Goal: Information Seeking & Learning: Stay updated

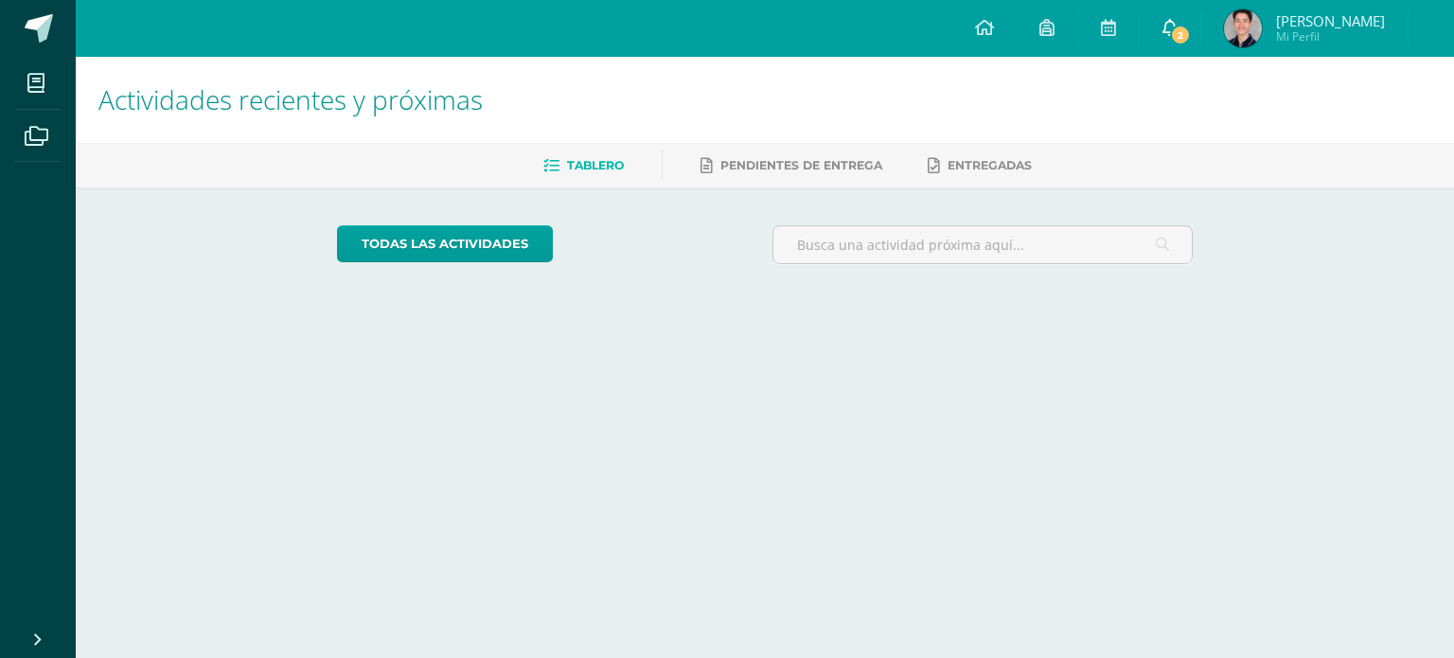
click at [1148, 9] on link "2" at bounding box center [1170, 28] width 61 height 57
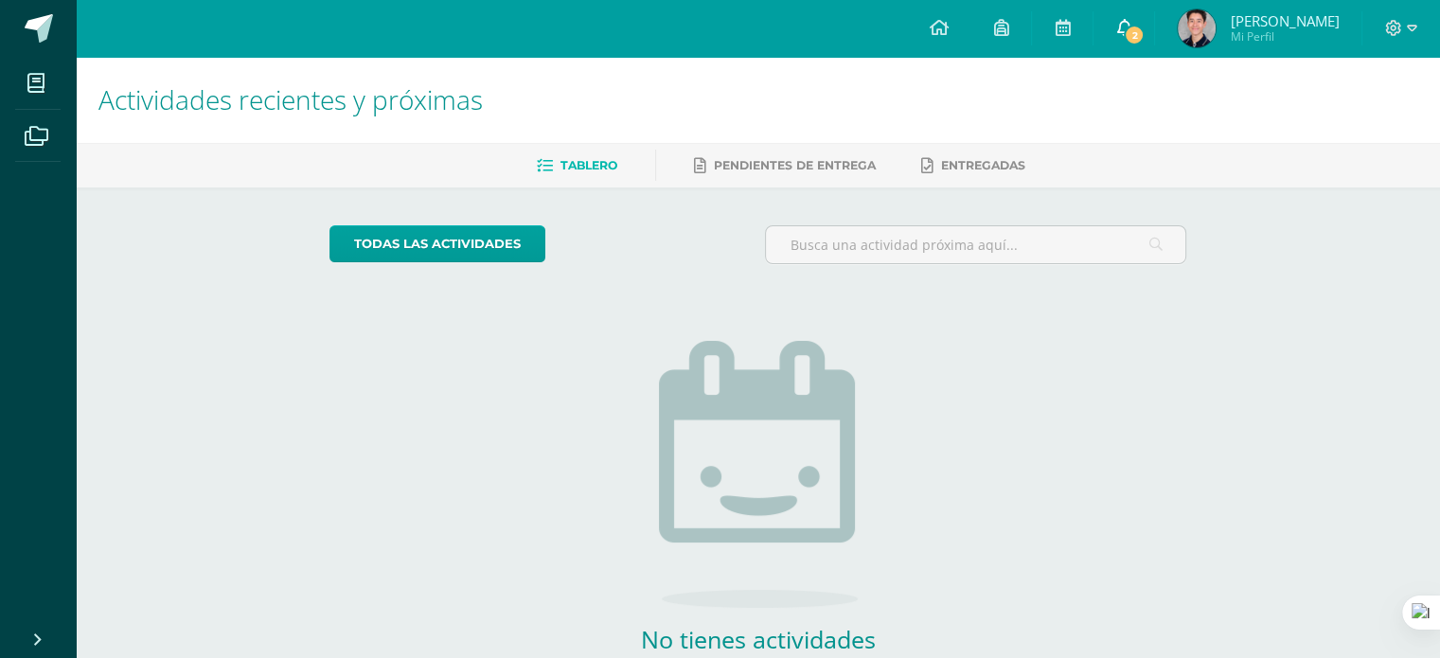
click at [1104, 29] on link "2" at bounding box center [1124, 28] width 61 height 57
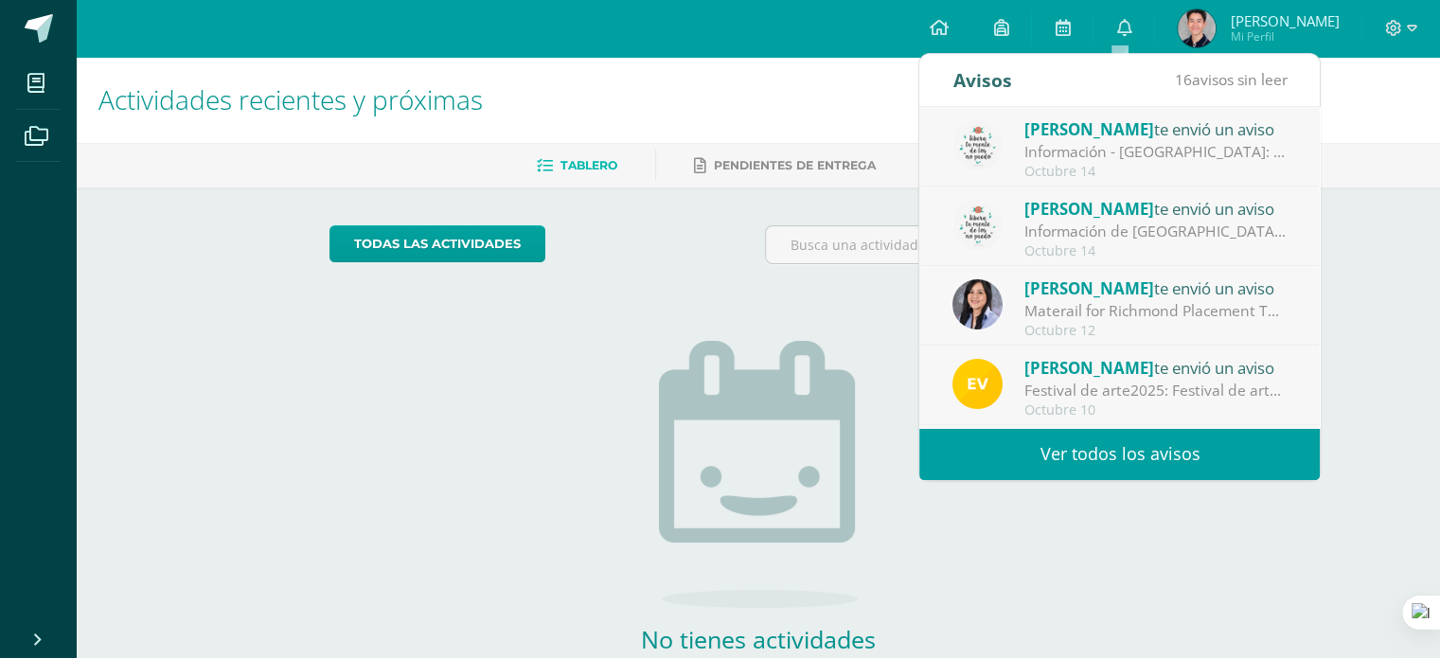
scroll to position [314, 0]
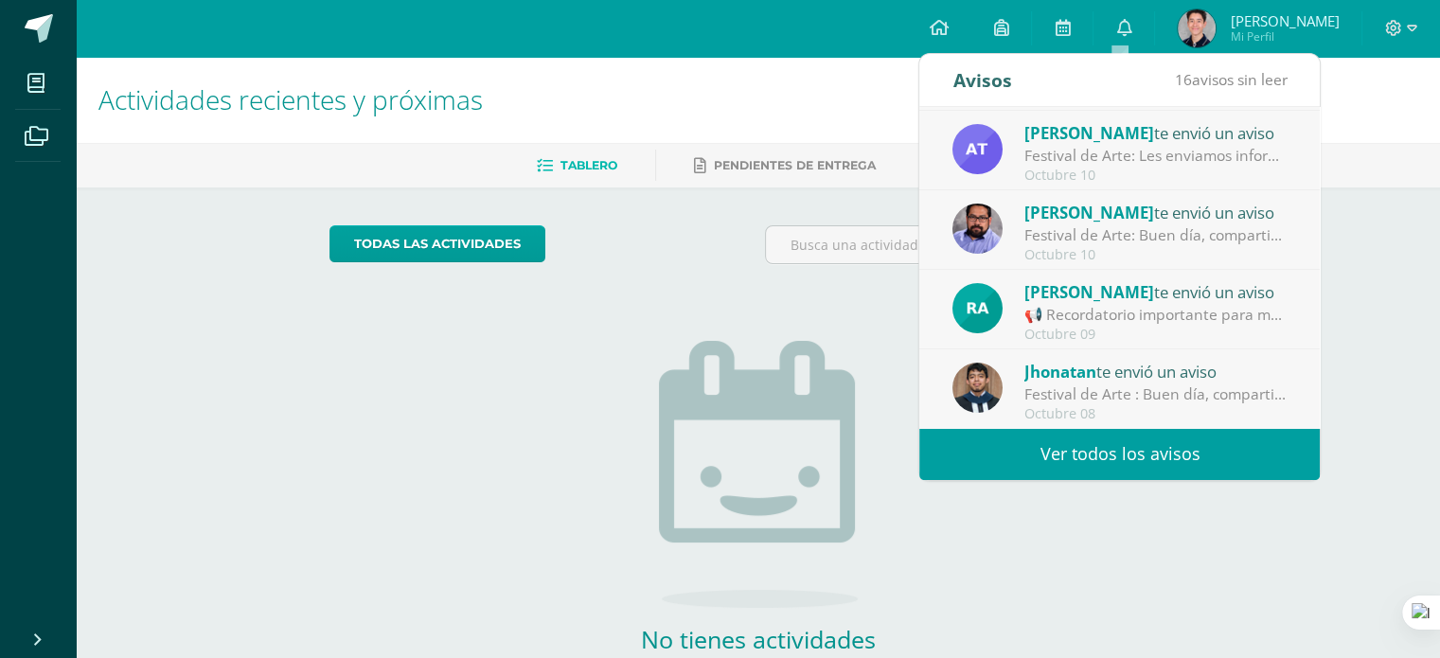
click at [1021, 444] on link "Ver todos los avisos" at bounding box center [1119, 454] width 401 height 52
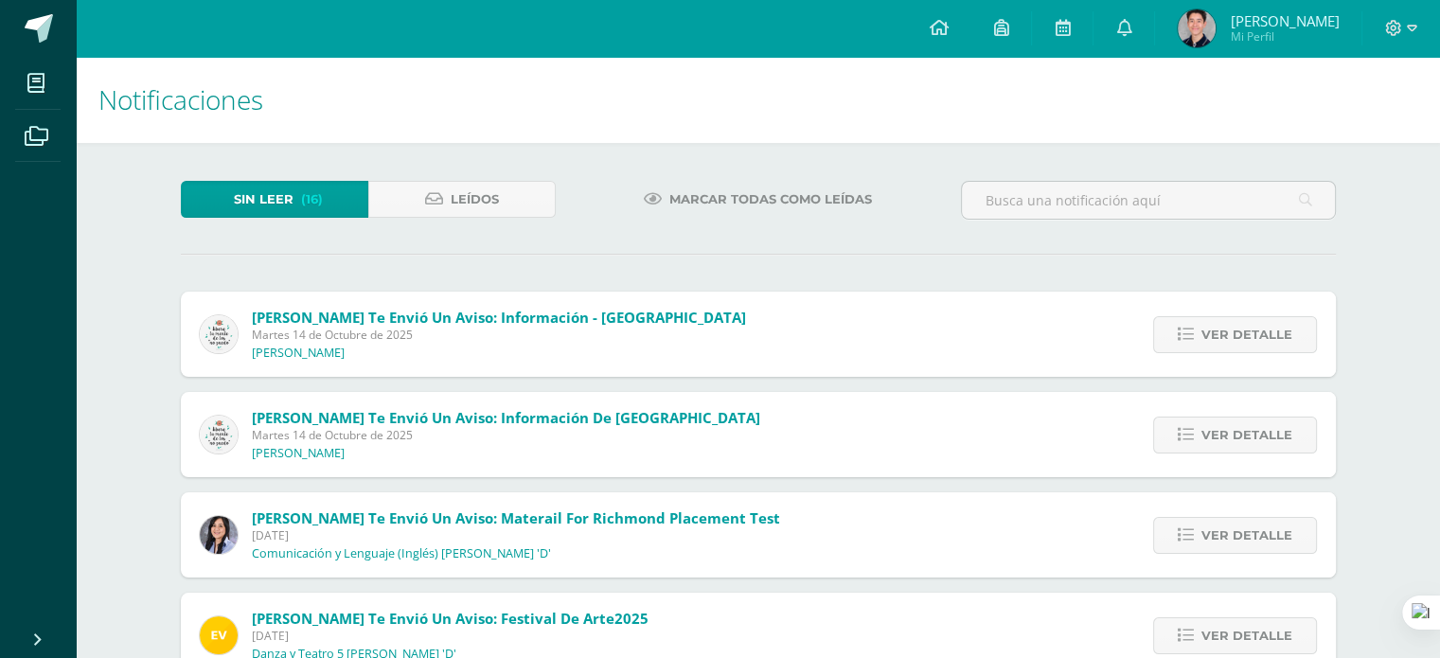
scroll to position [723, 0]
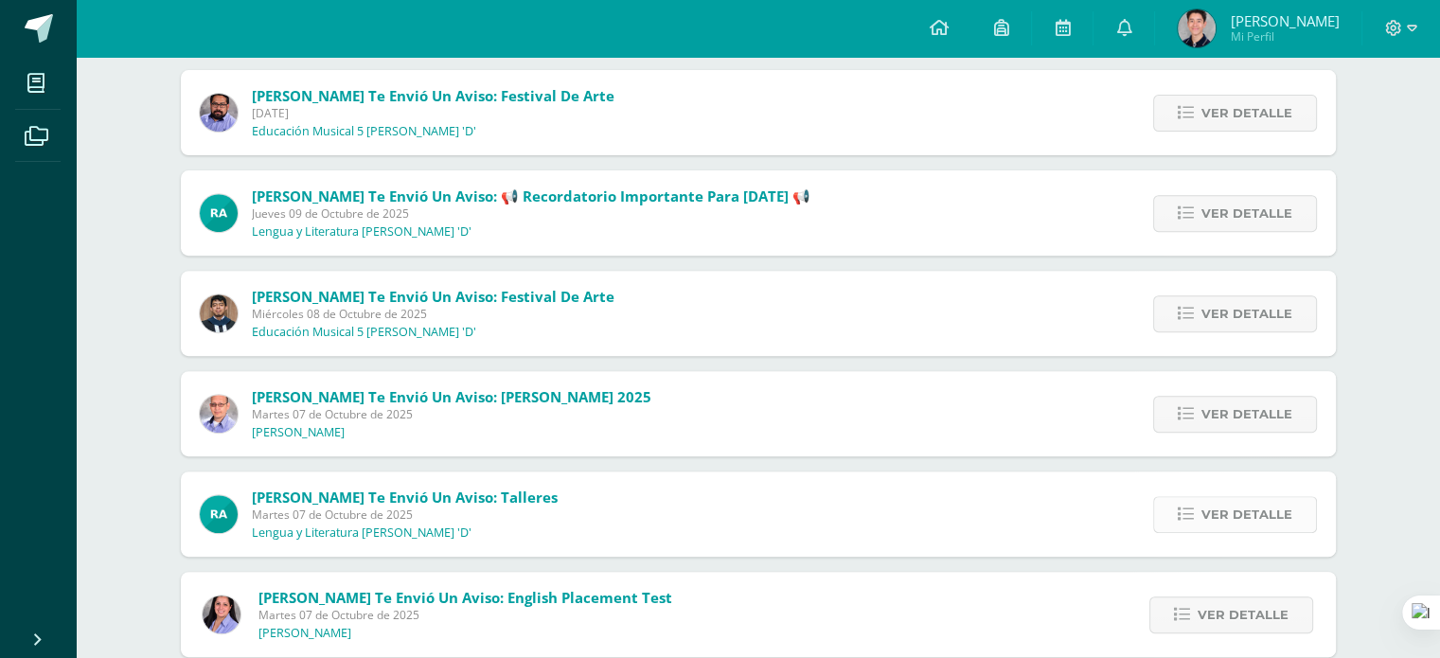
click at [1193, 502] on link "Ver detalle" at bounding box center [1235, 514] width 164 height 37
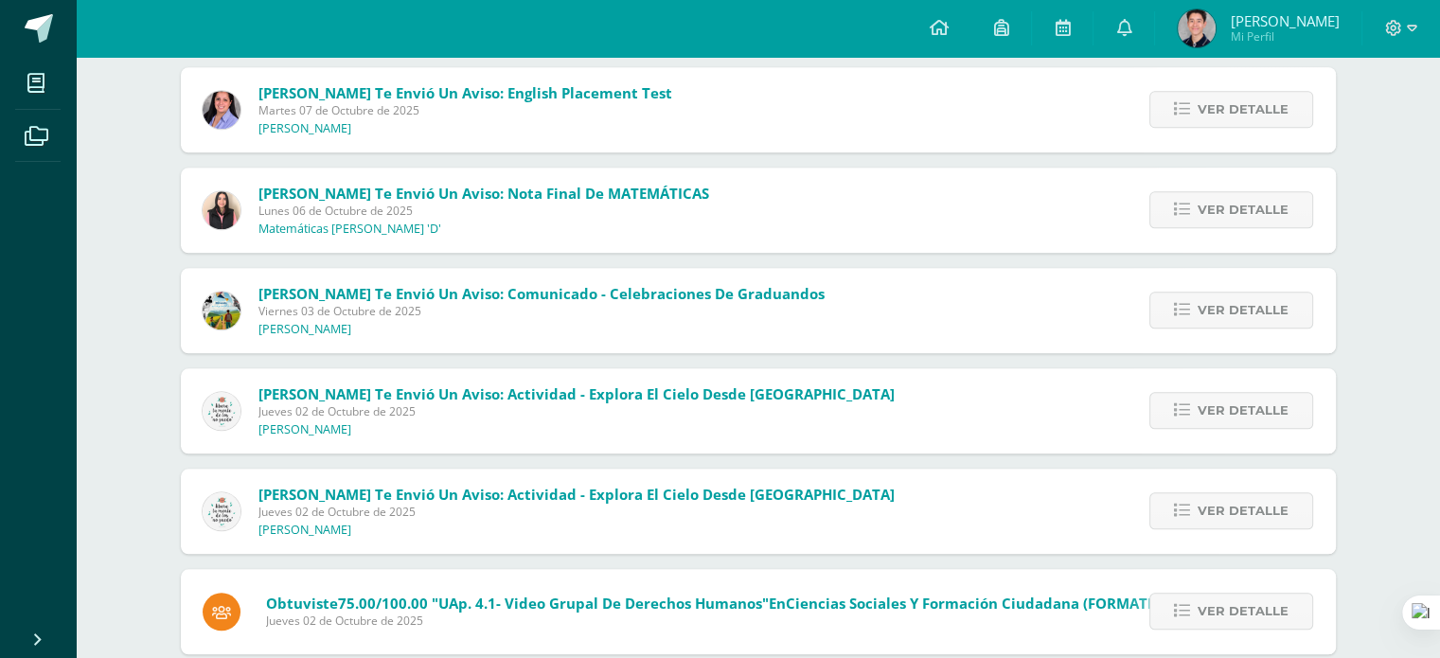
scroll to position [1706, 0]
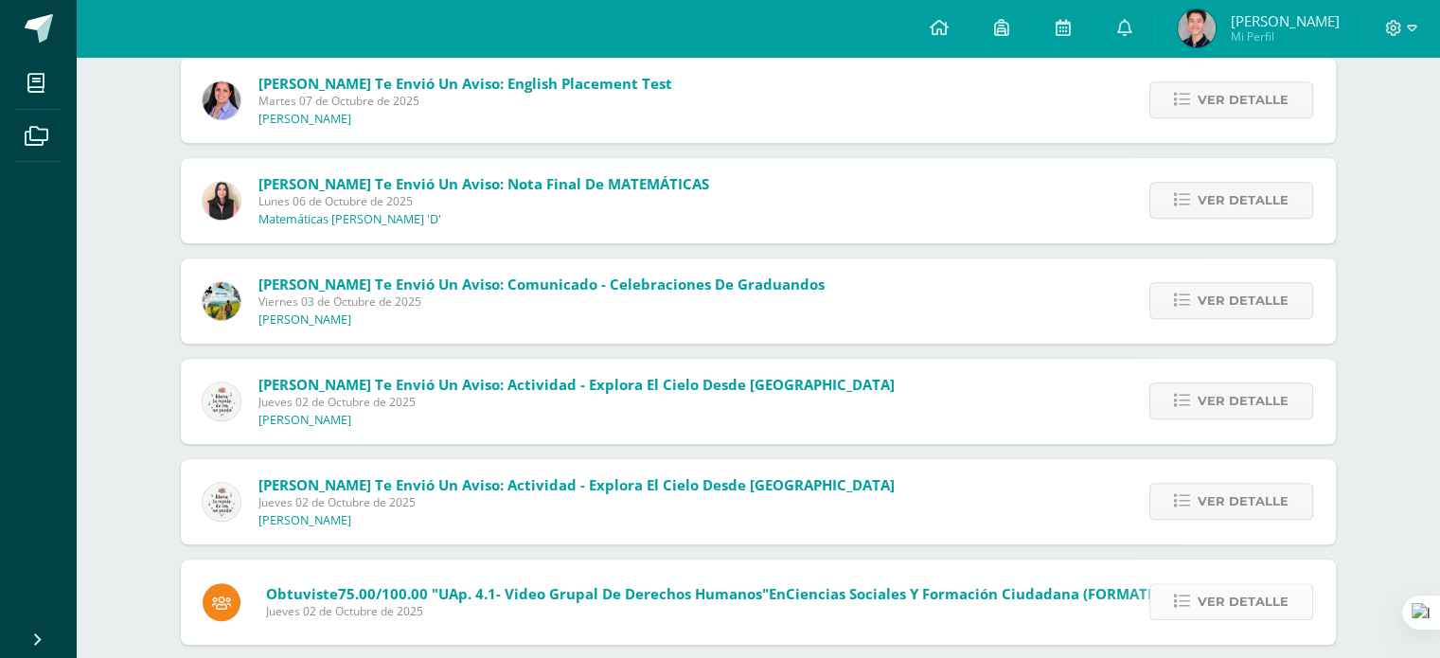
click at [1267, 584] on span "Ver detalle" at bounding box center [1243, 601] width 91 height 35
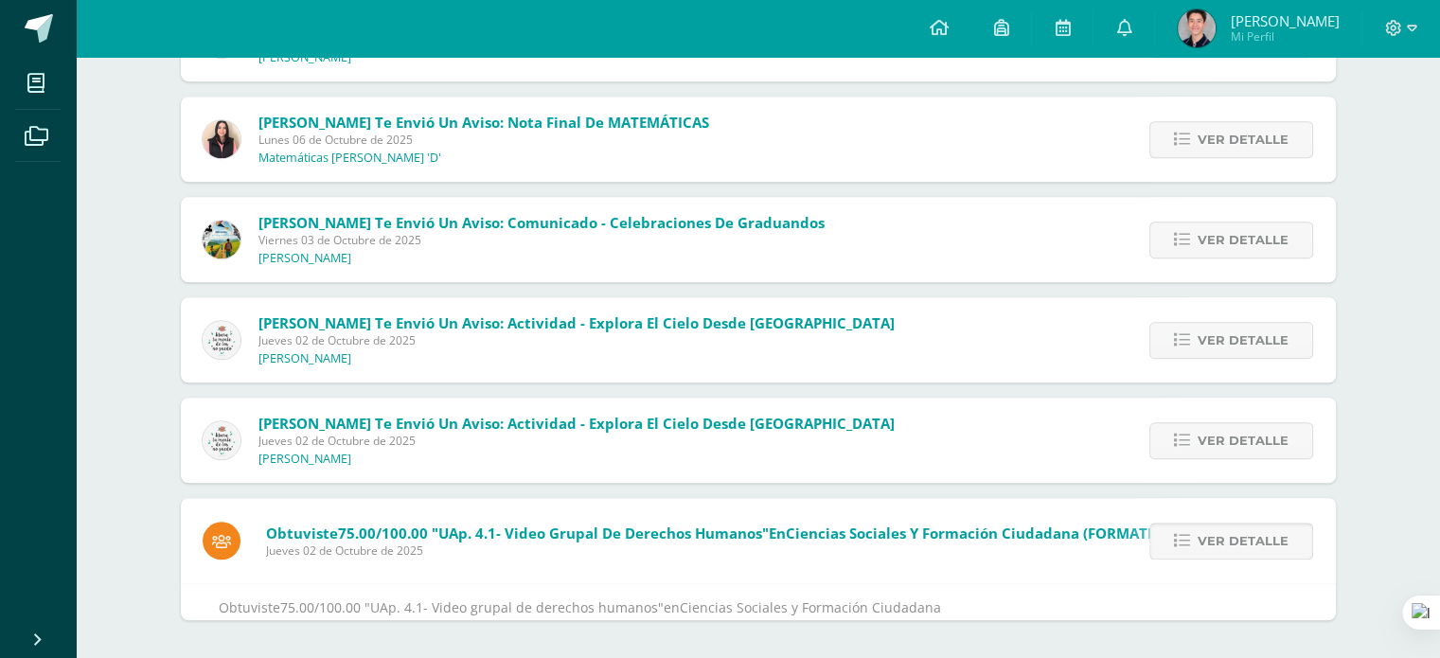
scroll to position [1185, 0]
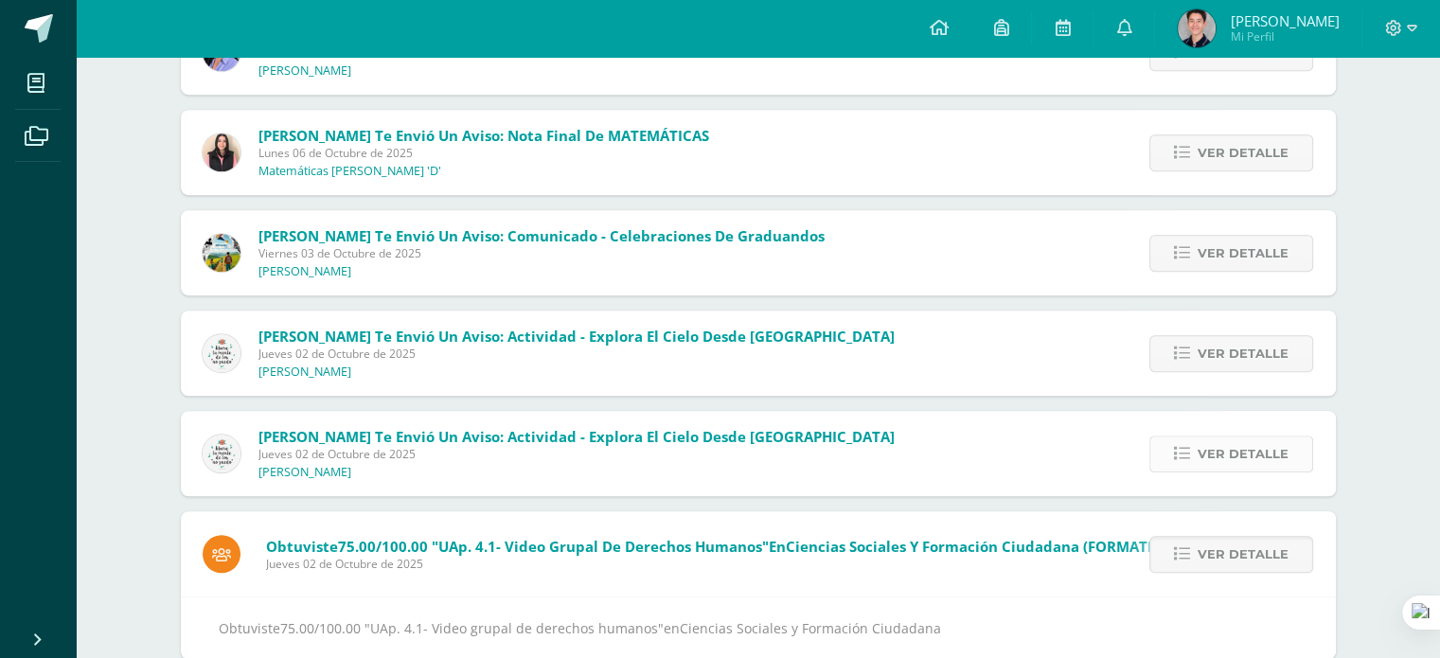
click at [1251, 463] on span "Ver detalle" at bounding box center [1243, 454] width 91 height 35
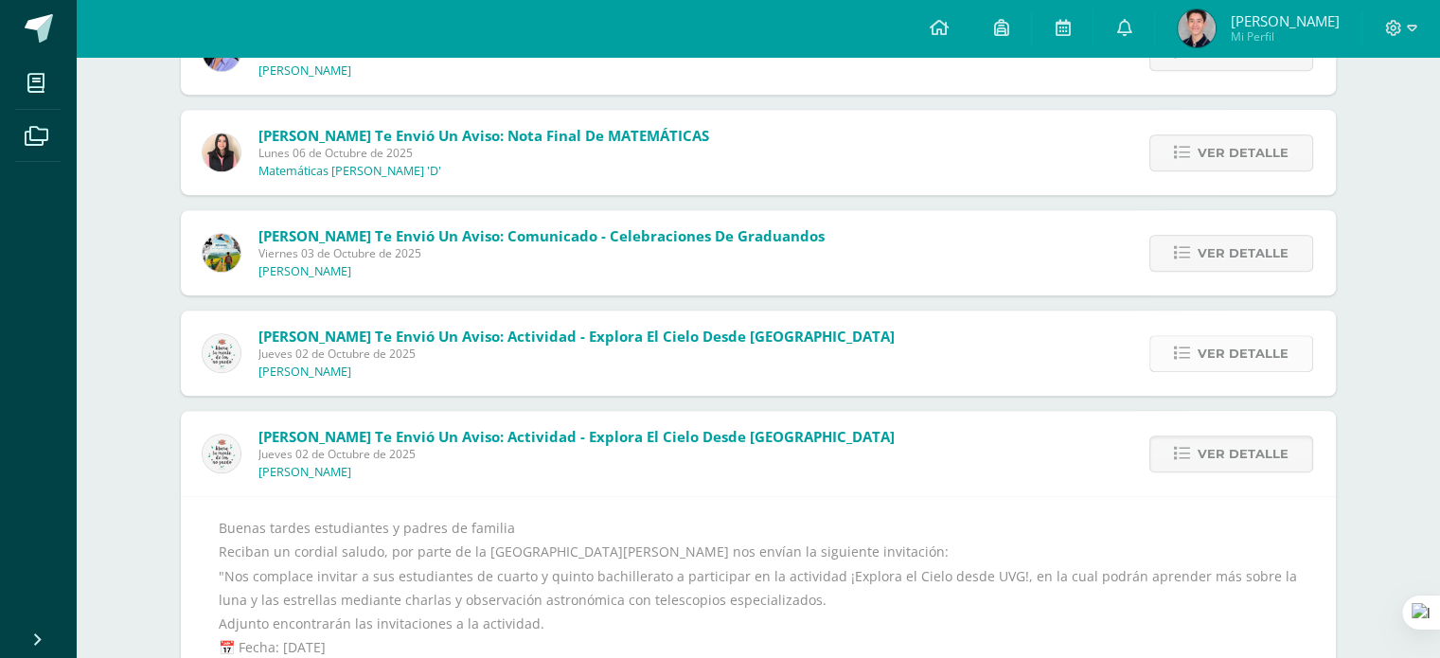
click at [1185, 366] on link "Ver detalle" at bounding box center [1232, 353] width 164 height 37
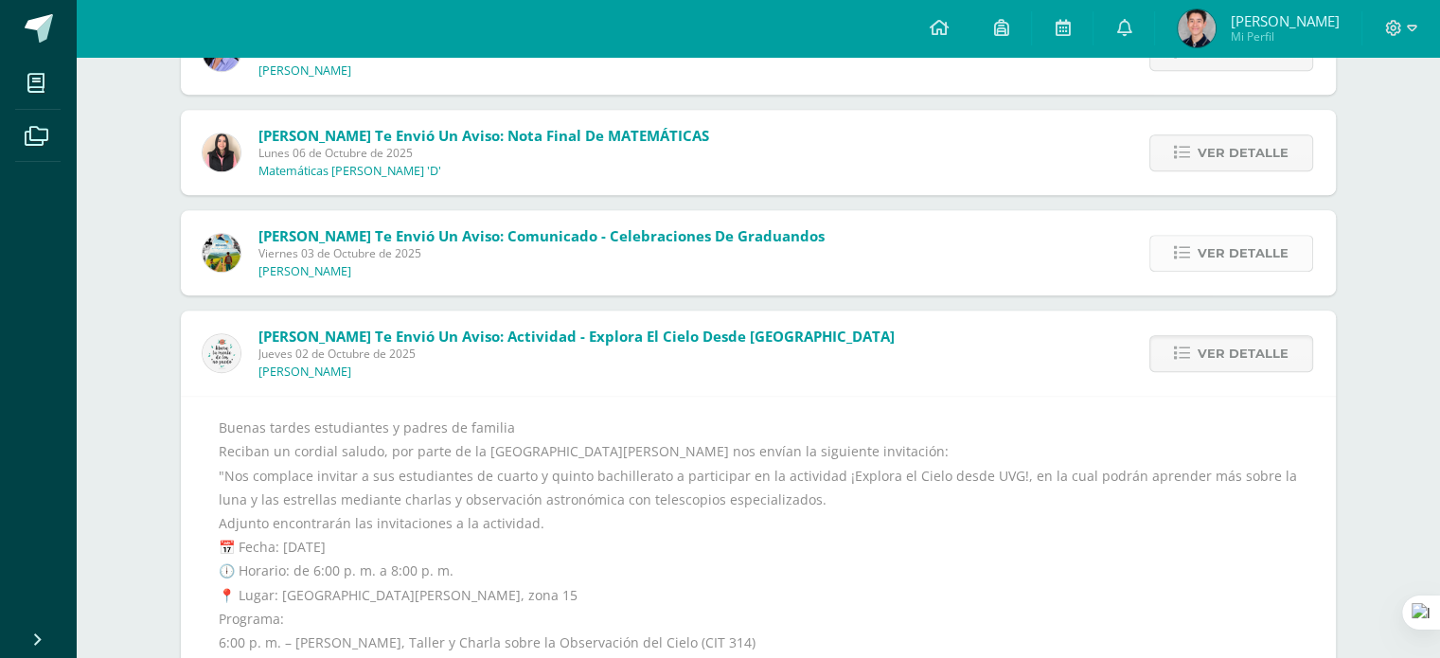
click at [1235, 244] on span "Ver detalle" at bounding box center [1243, 253] width 91 height 35
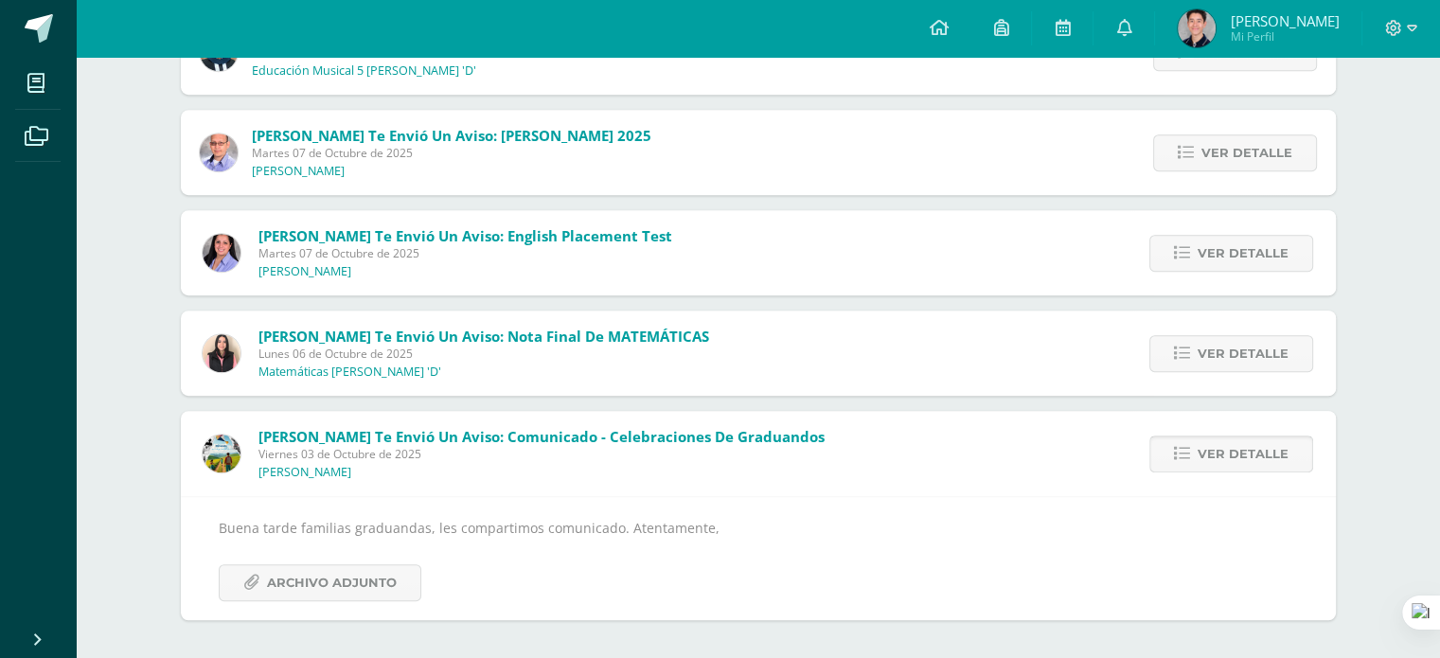
scroll to position [984, 0]
click at [350, 585] on span "Archivo Adjunto" at bounding box center [332, 583] width 130 height 35
click at [1233, 358] on span "Ver detalle" at bounding box center [1243, 354] width 91 height 35
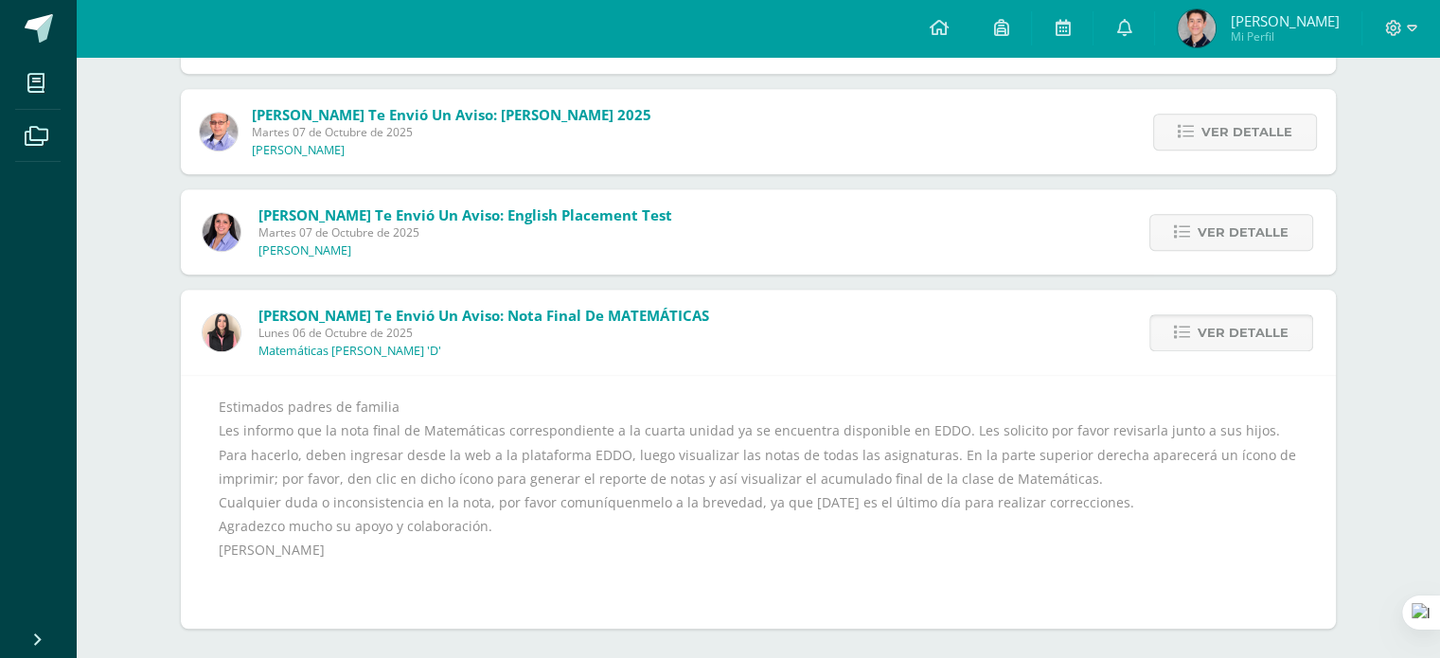
scroll to position [1007, 0]
click at [1246, 223] on span "Ver detalle" at bounding box center [1243, 231] width 91 height 35
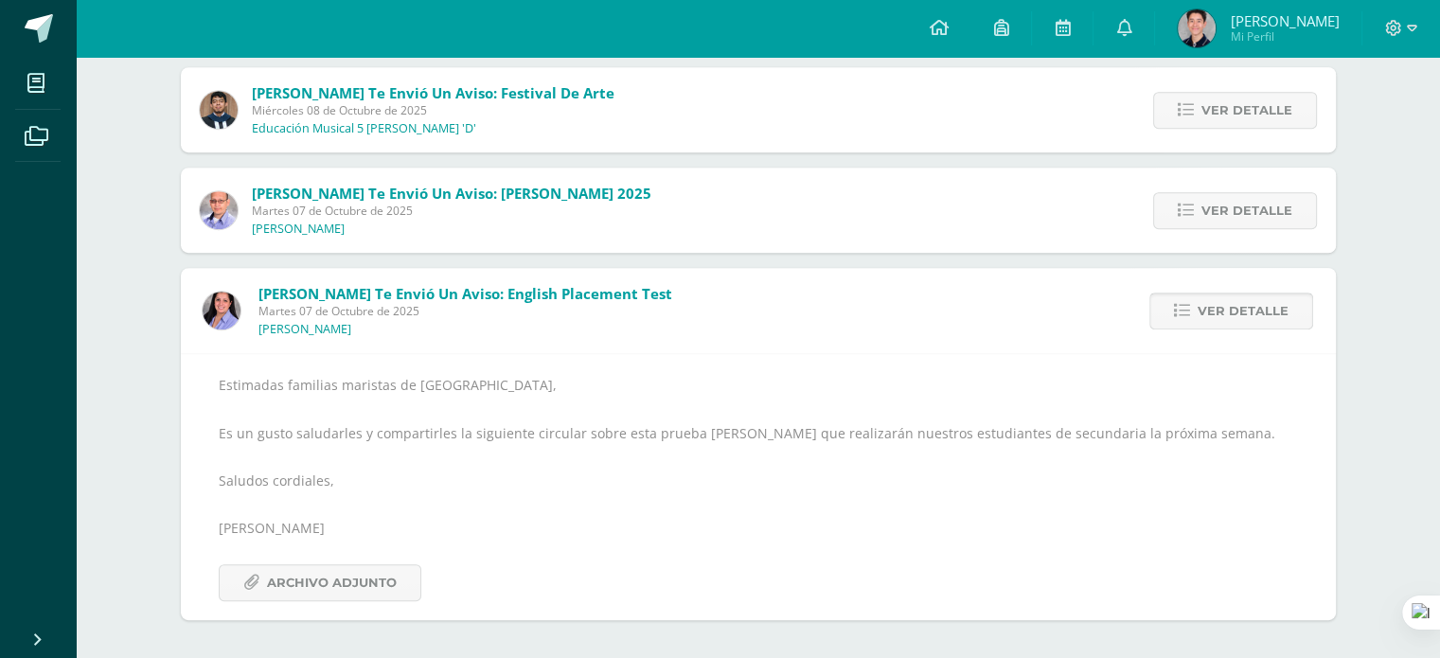
scroll to position [926, 0]
click at [306, 574] on span "Archivo Adjunto" at bounding box center [332, 583] width 130 height 35
click at [1189, 218] on icon at bounding box center [1186, 212] width 16 height 16
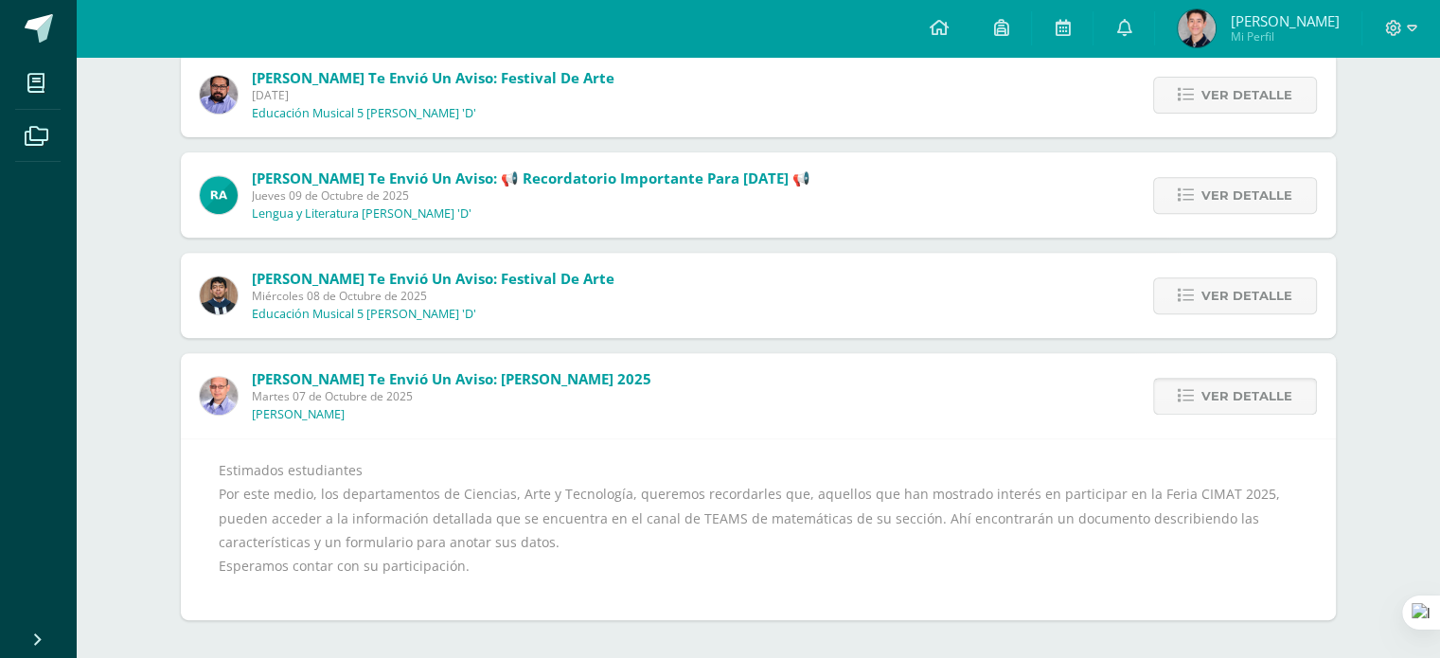
scroll to position [741, 0]
click at [1211, 297] on span "Ver detalle" at bounding box center [1247, 295] width 91 height 35
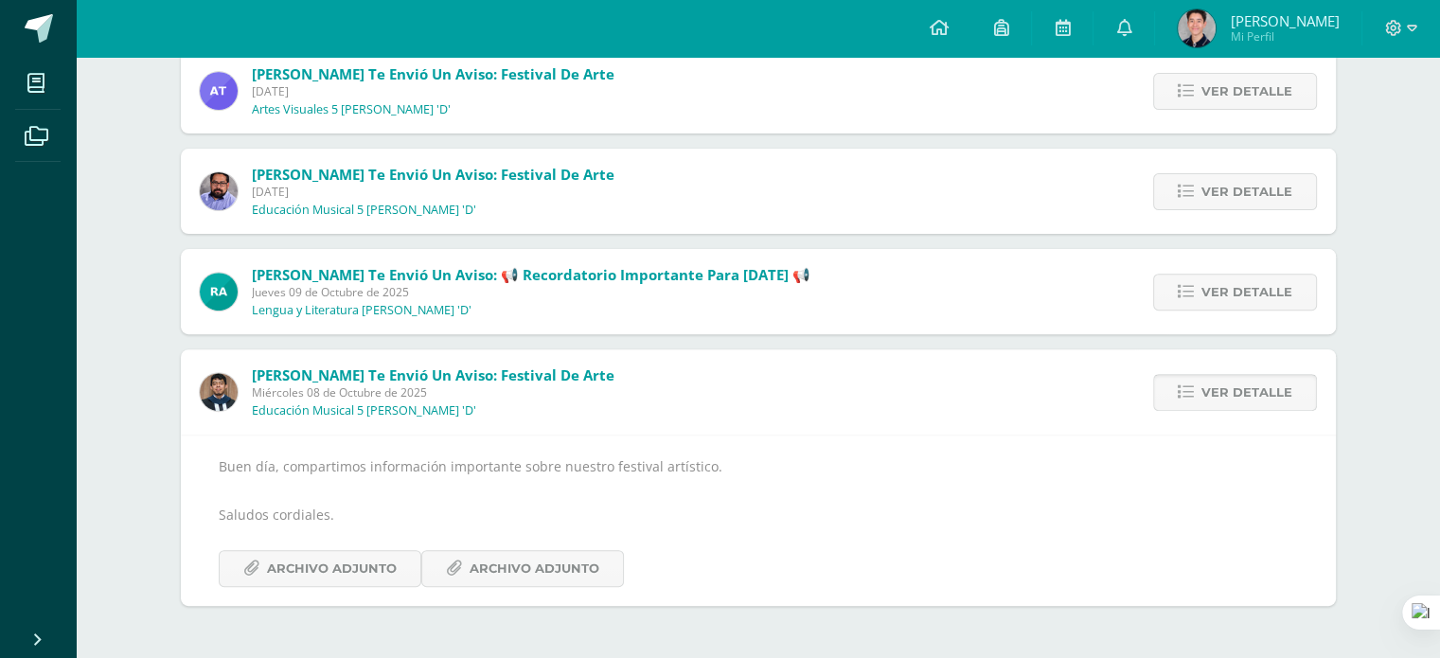
scroll to position [630, 0]
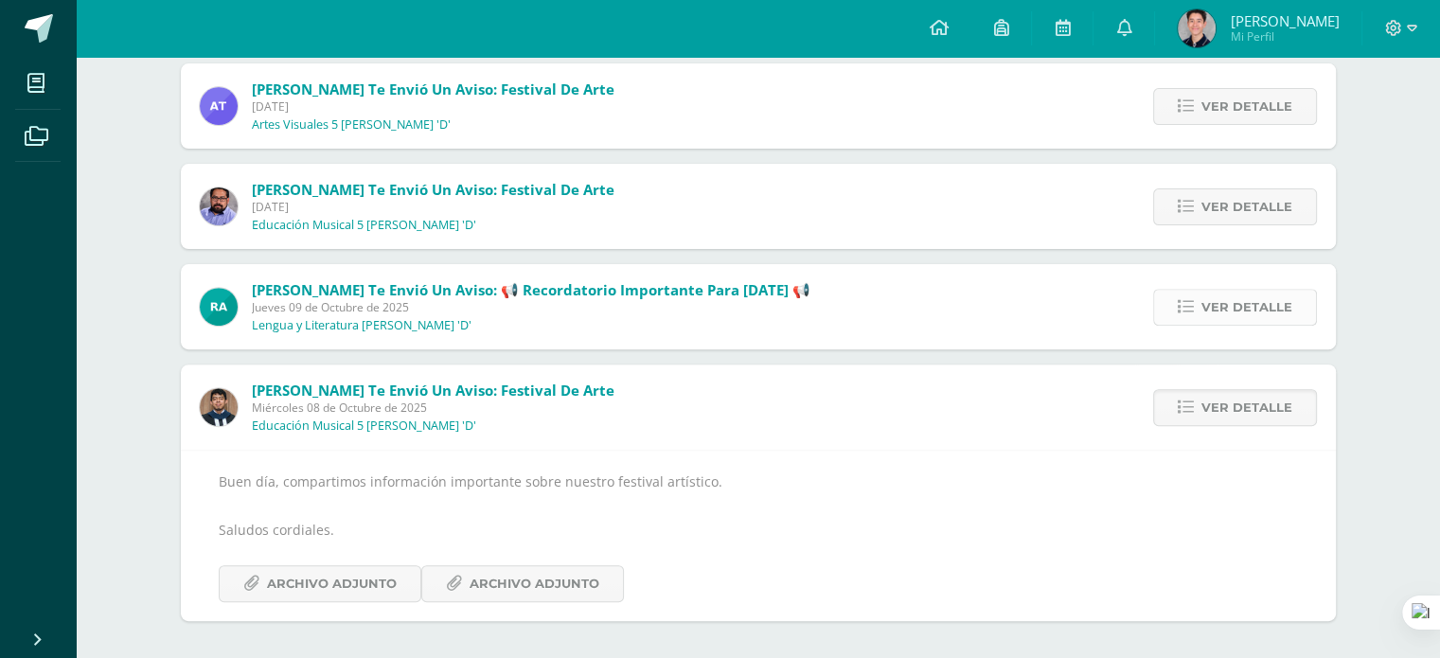
click at [1282, 309] on span "Ver detalle" at bounding box center [1247, 307] width 91 height 35
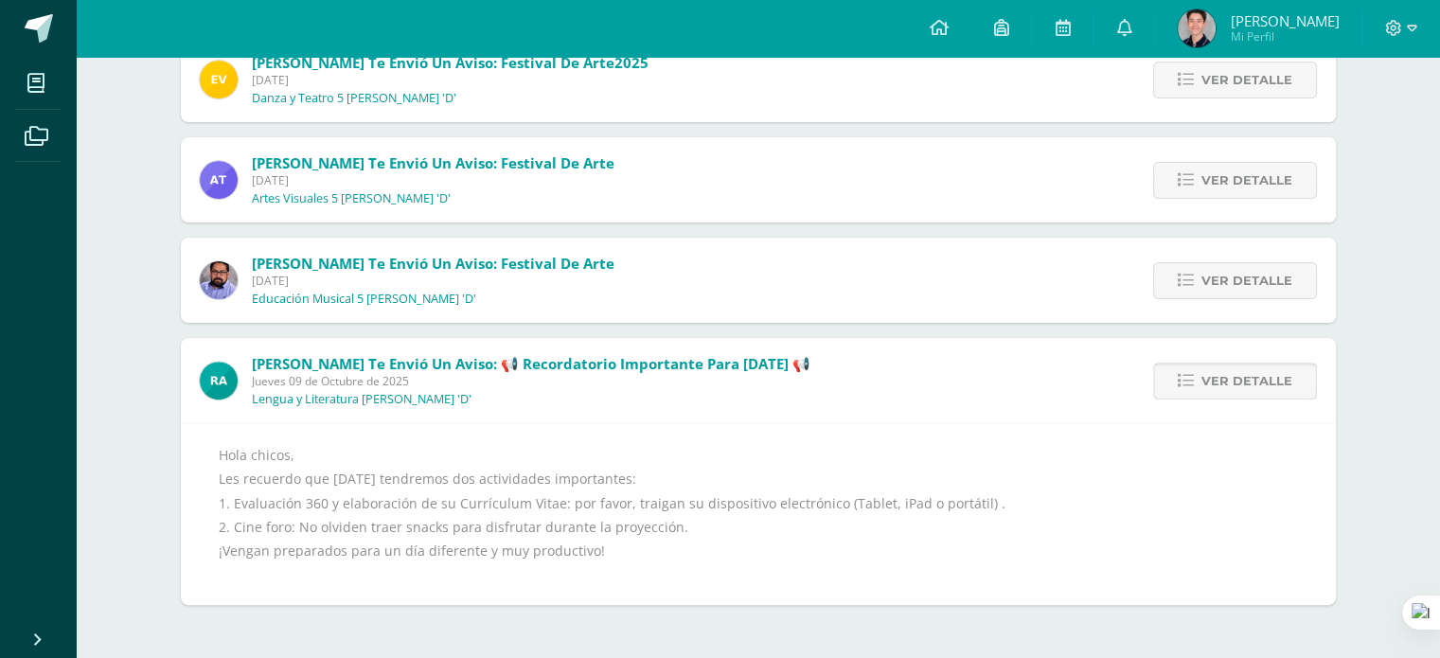
scroll to position [541, 0]
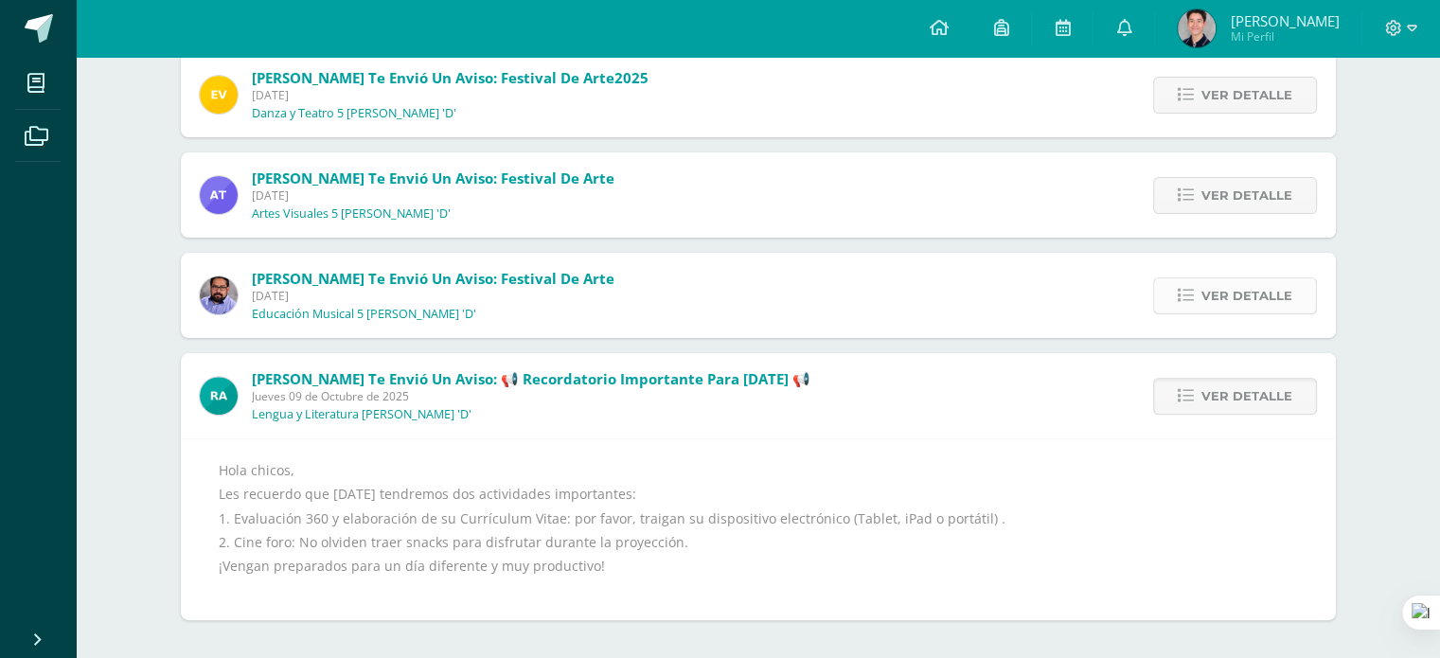
click at [1264, 297] on span "Ver detalle" at bounding box center [1247, 295] width 91 height 35
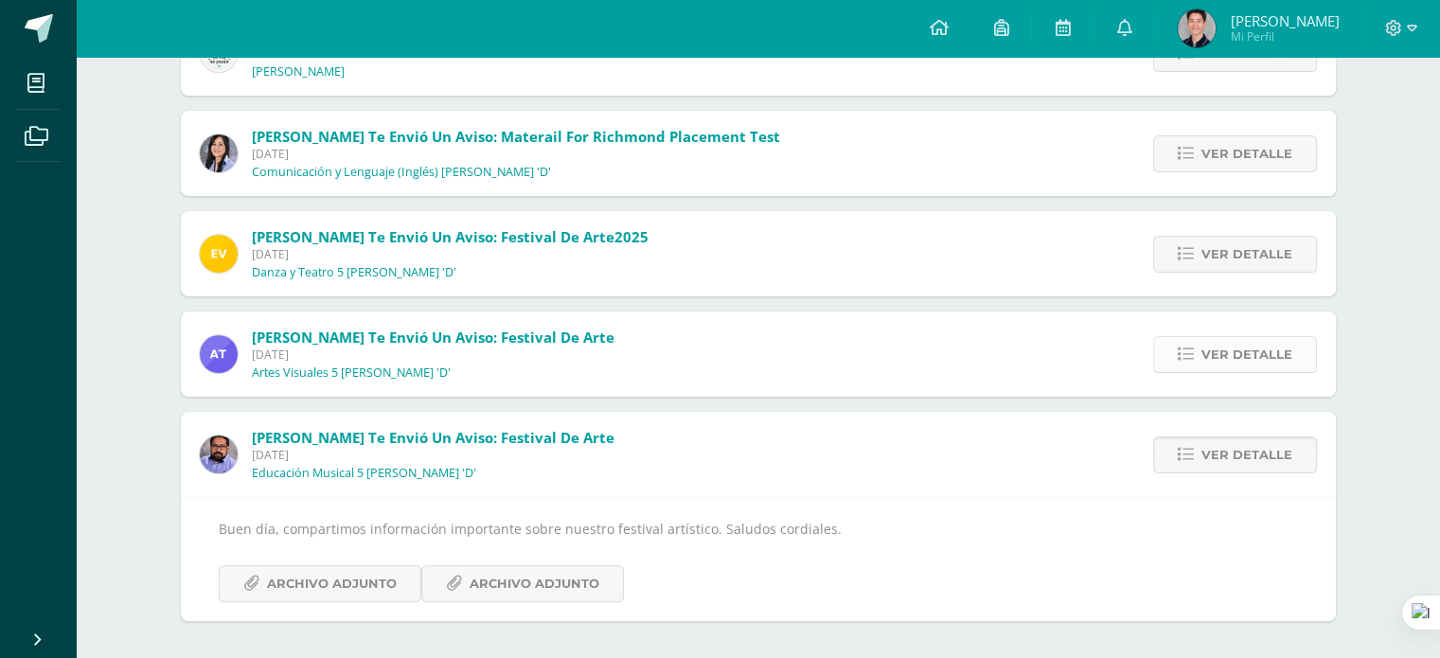
click at [1232, 348] on span "Ver detalle" at bounding box center [1247, 354] width 91 height 35
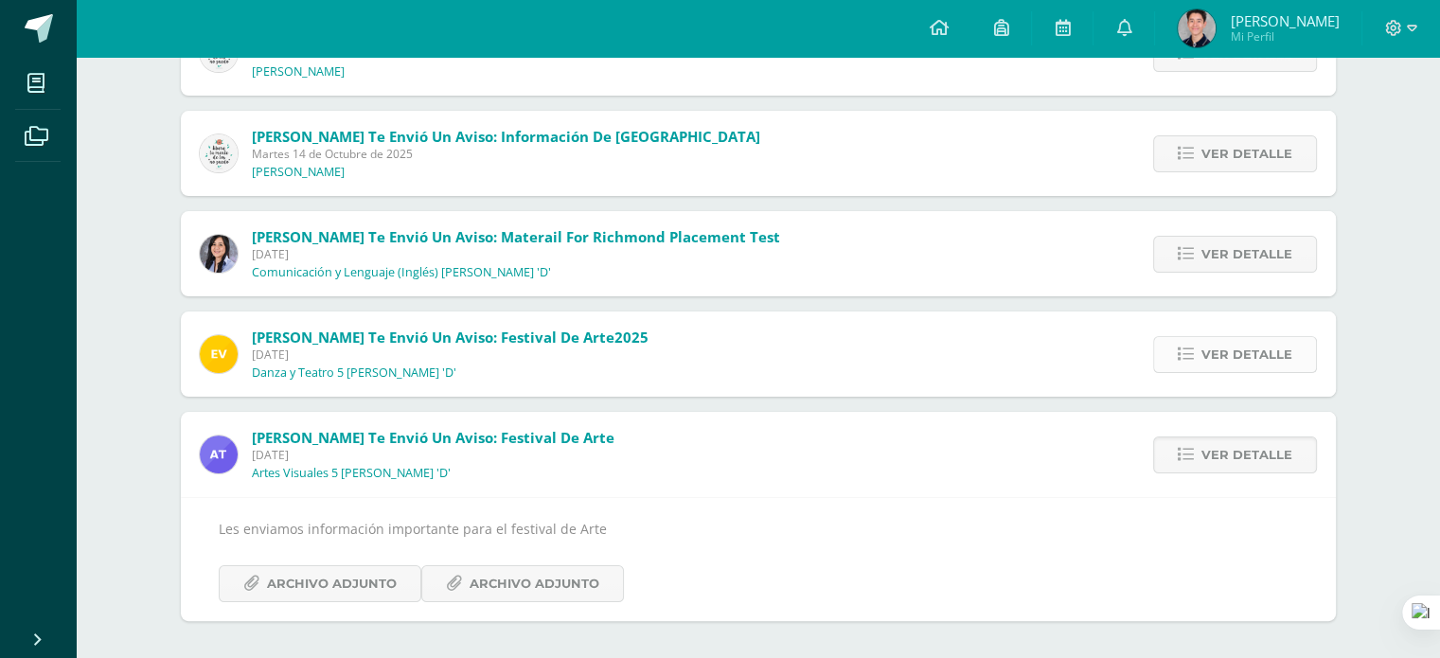
click at [1232, 351] on span "Ver detalle" at bounding box center [1247, 354] width 91 height 35
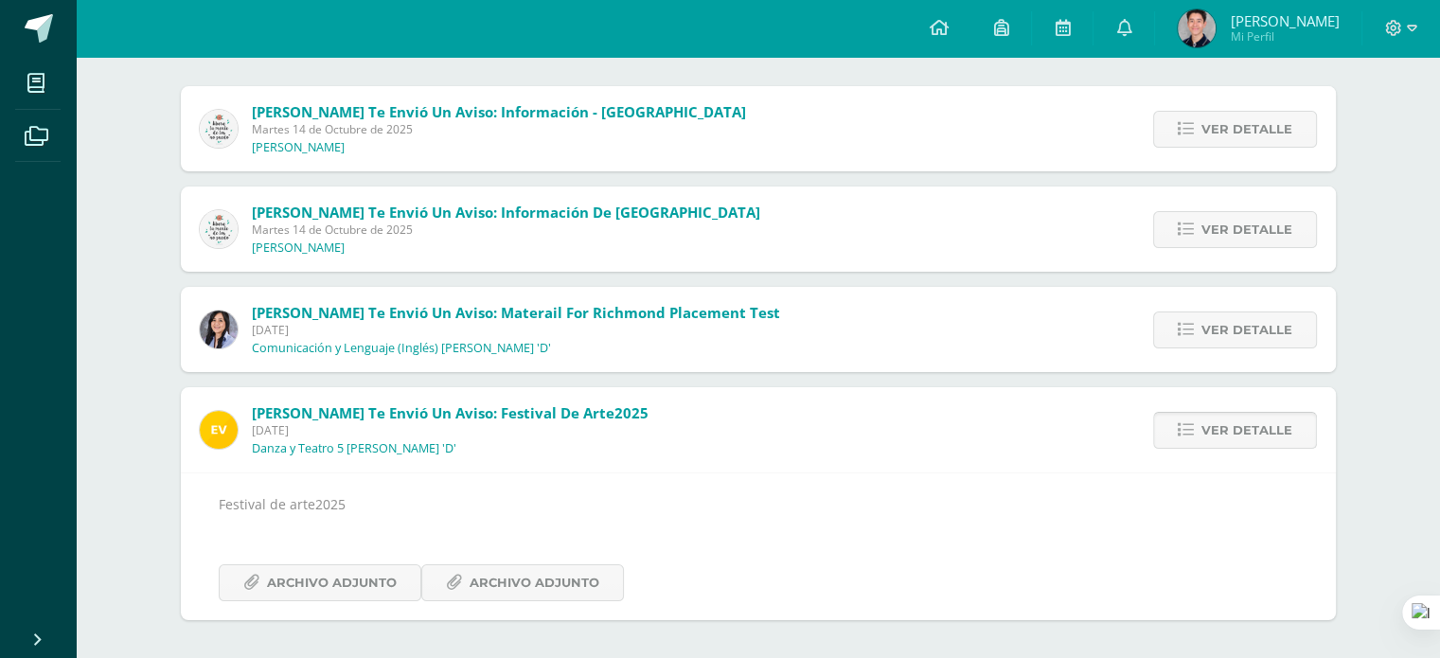
scroll to position [205, 0]
click at [1245, 313] on span "Ver detalle" at bounding box center [1247, 330] width 91 height 35
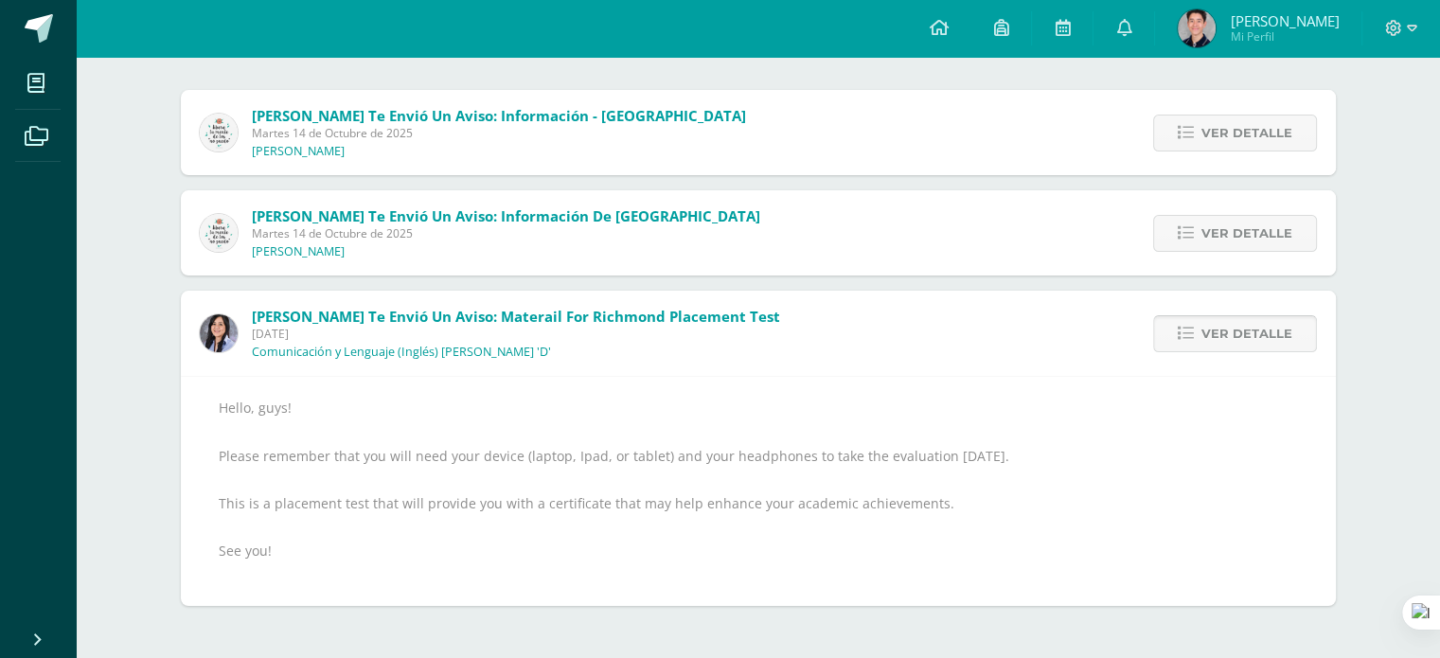
scroll to position [187, 0]
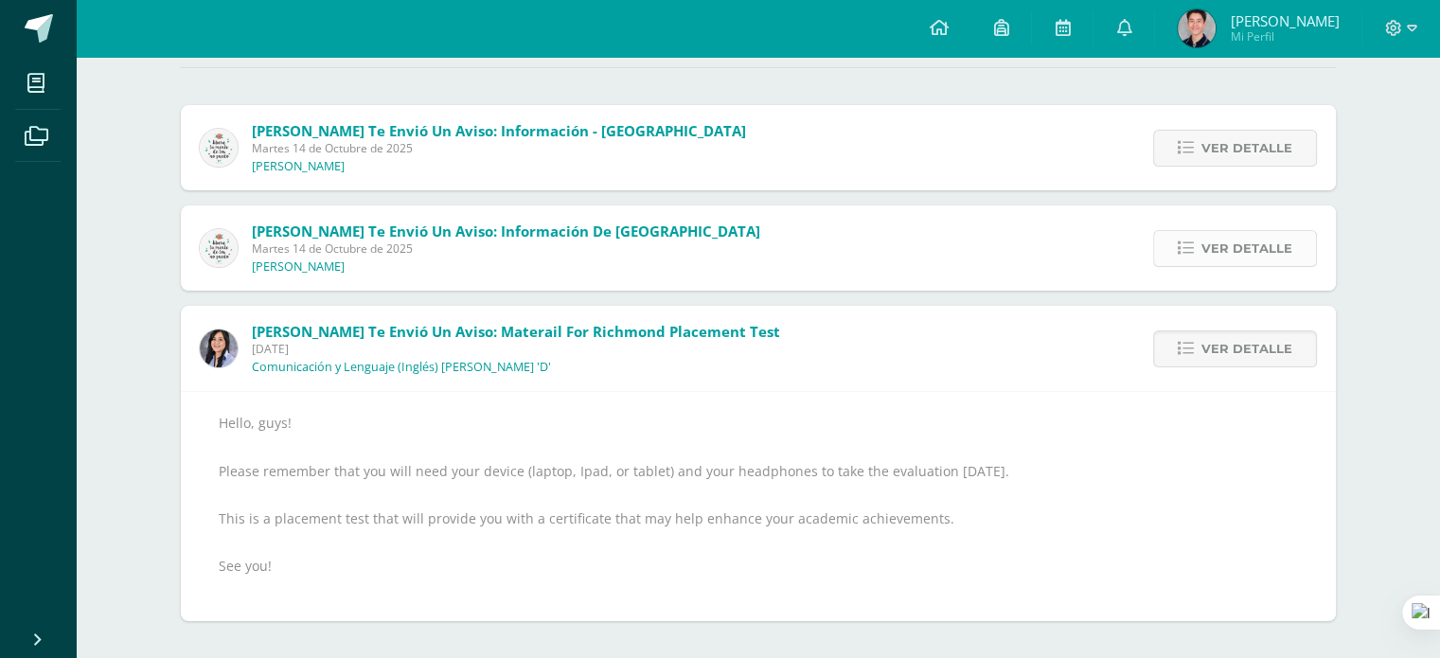
click at [1258, 255] on span "Ver detalle" at bounding box center [1247, 248] width 91 height 35
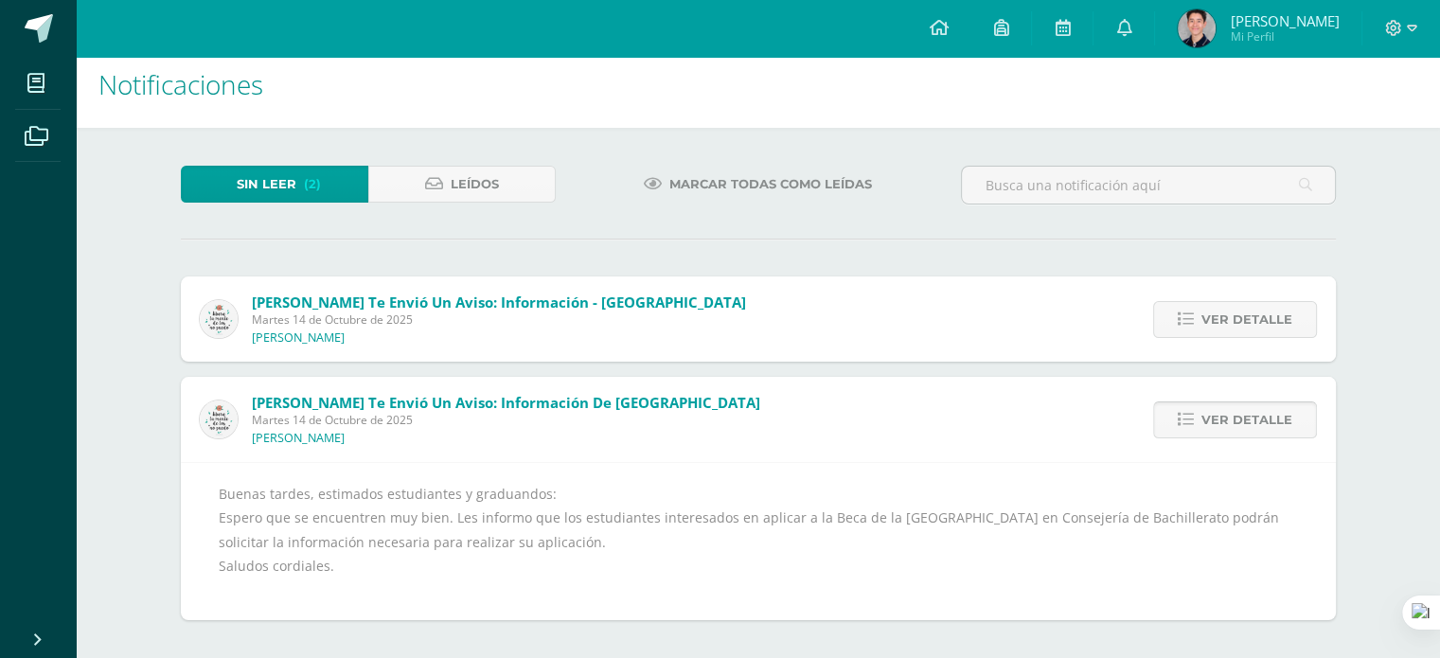
scroll to position [15, 0]
click at [1256, 311] on span "Ver detalle" at bounding box center [1247, 319] width 91 height 35
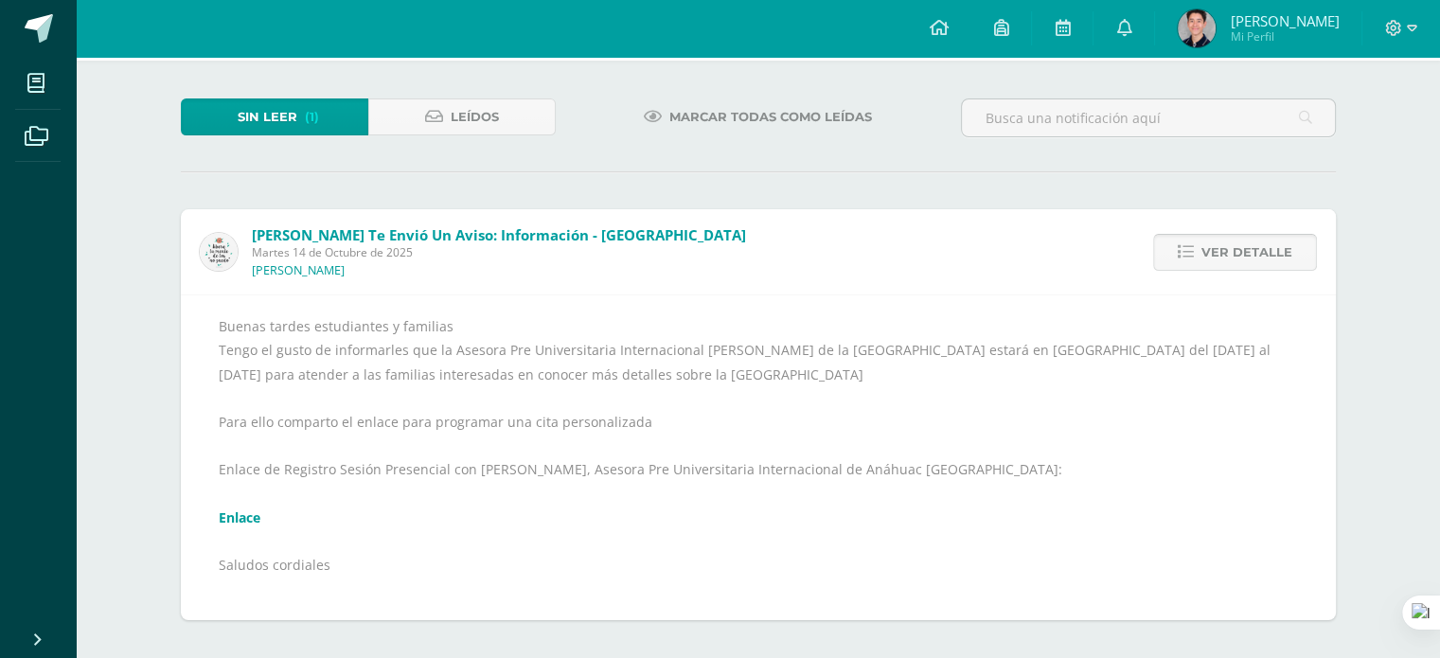
scroll to position [81, 0]
